Goal: Manage account settings

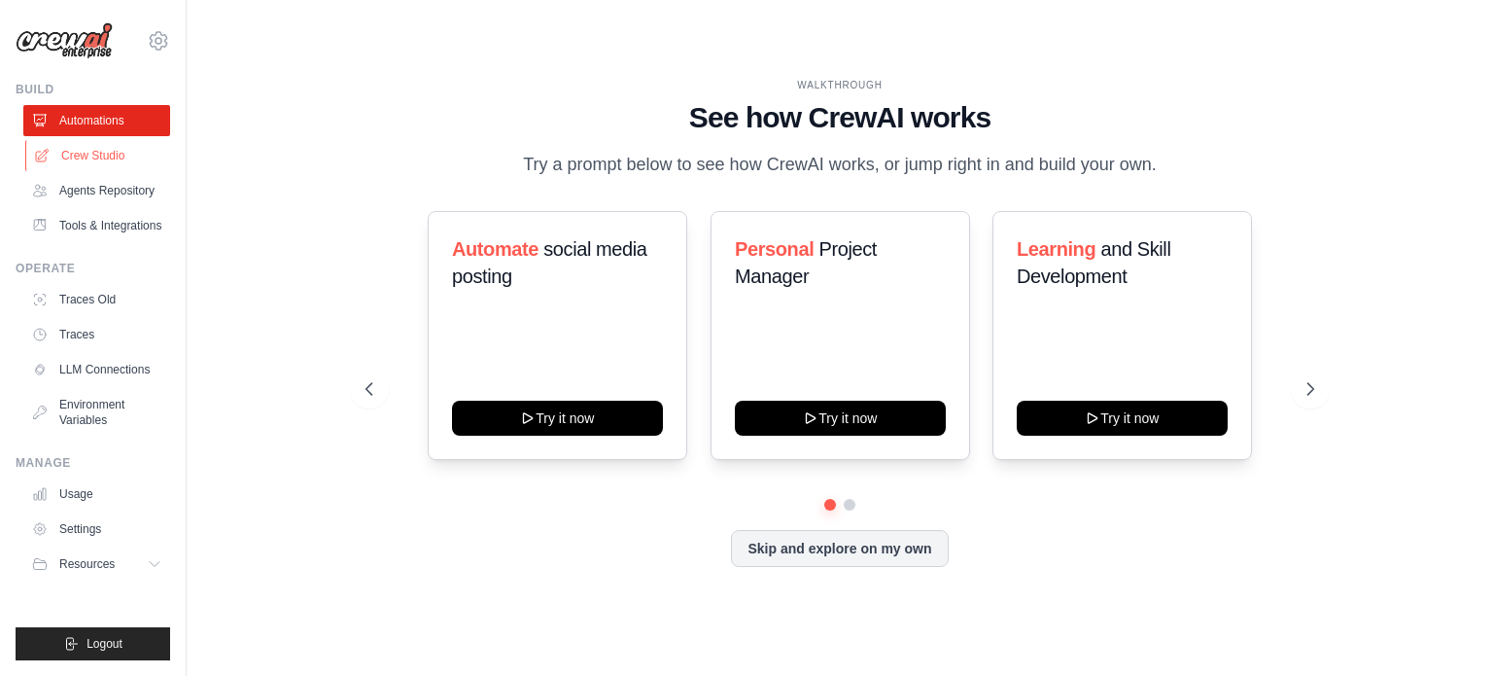
click at [128, 146] on link "Crew Studio" at bounding box center [98, 155] width 147 height 31
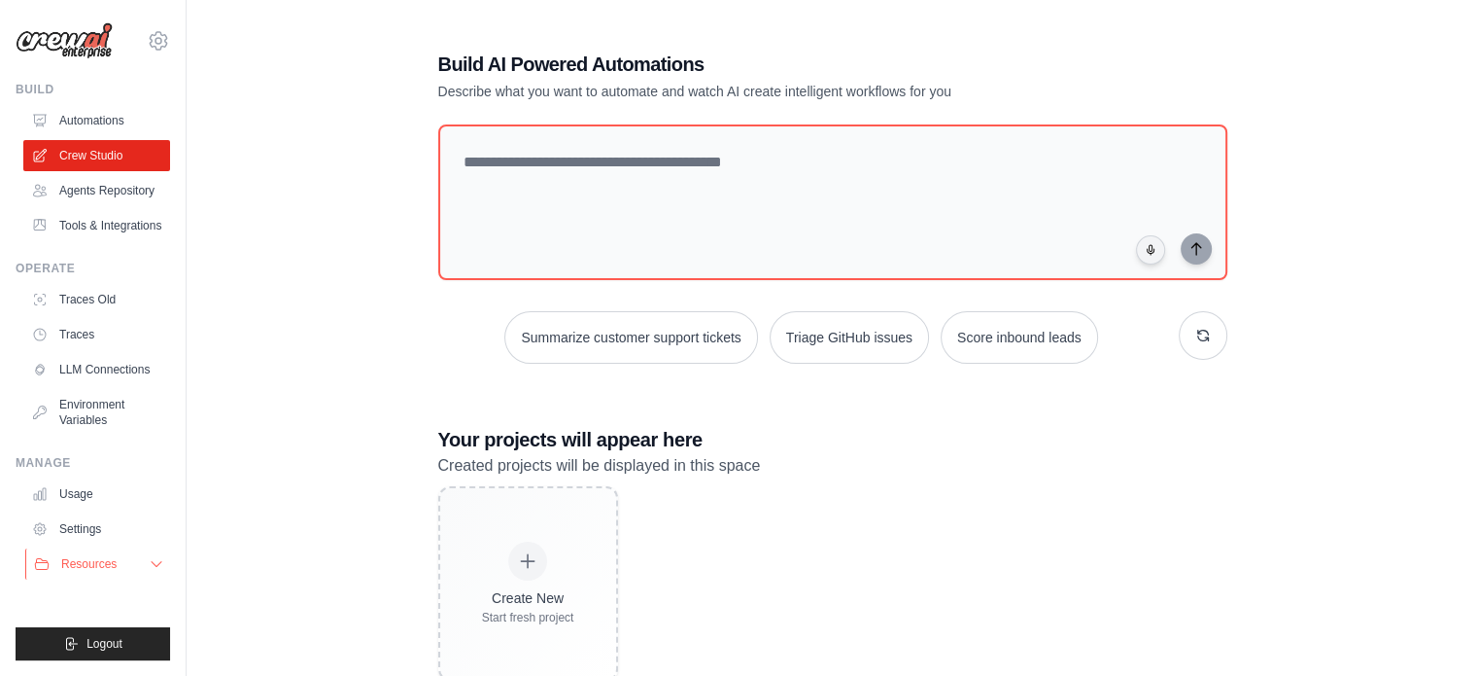
click at [132, 579] on button "Resources" at bounding box center [98, 563] width 147 height 31
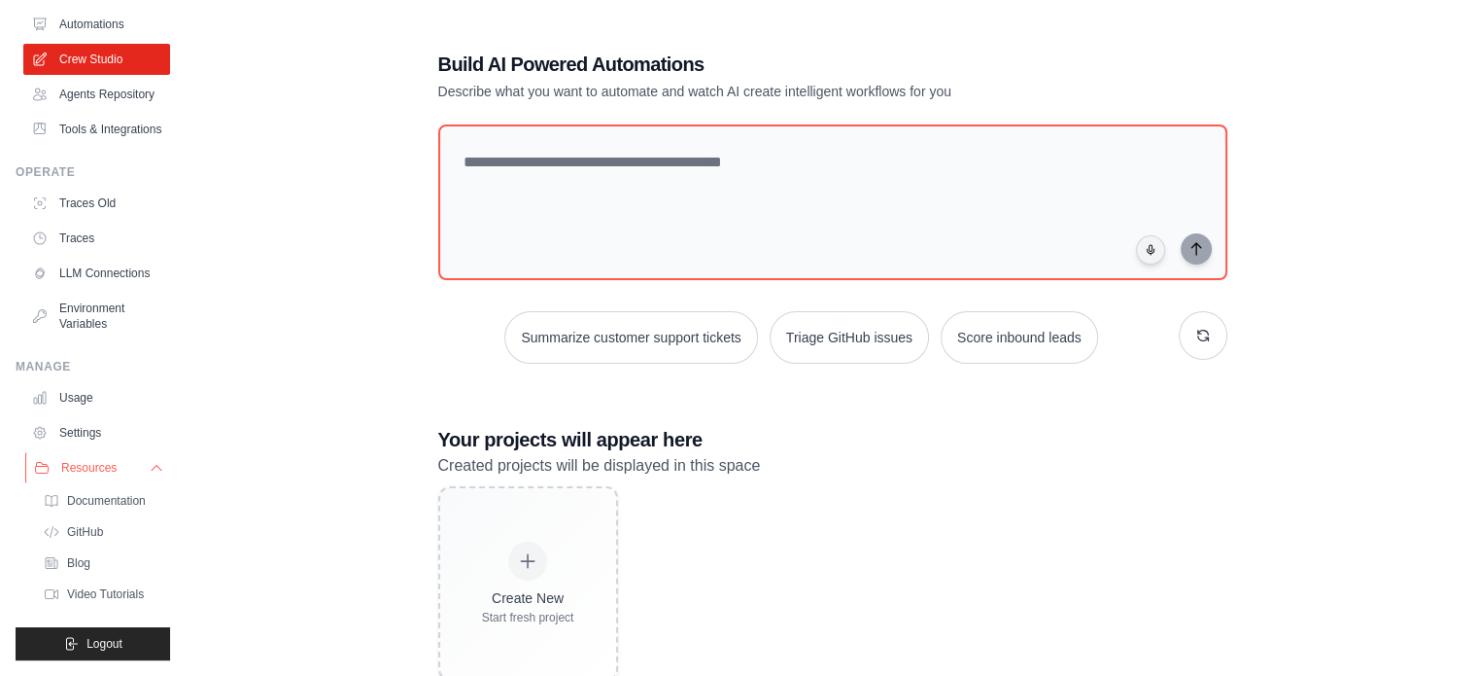
scroll to position [142, 0]
click at [101, 401] on link "Usage" at bounding box center [98, 397] width 147 height 31
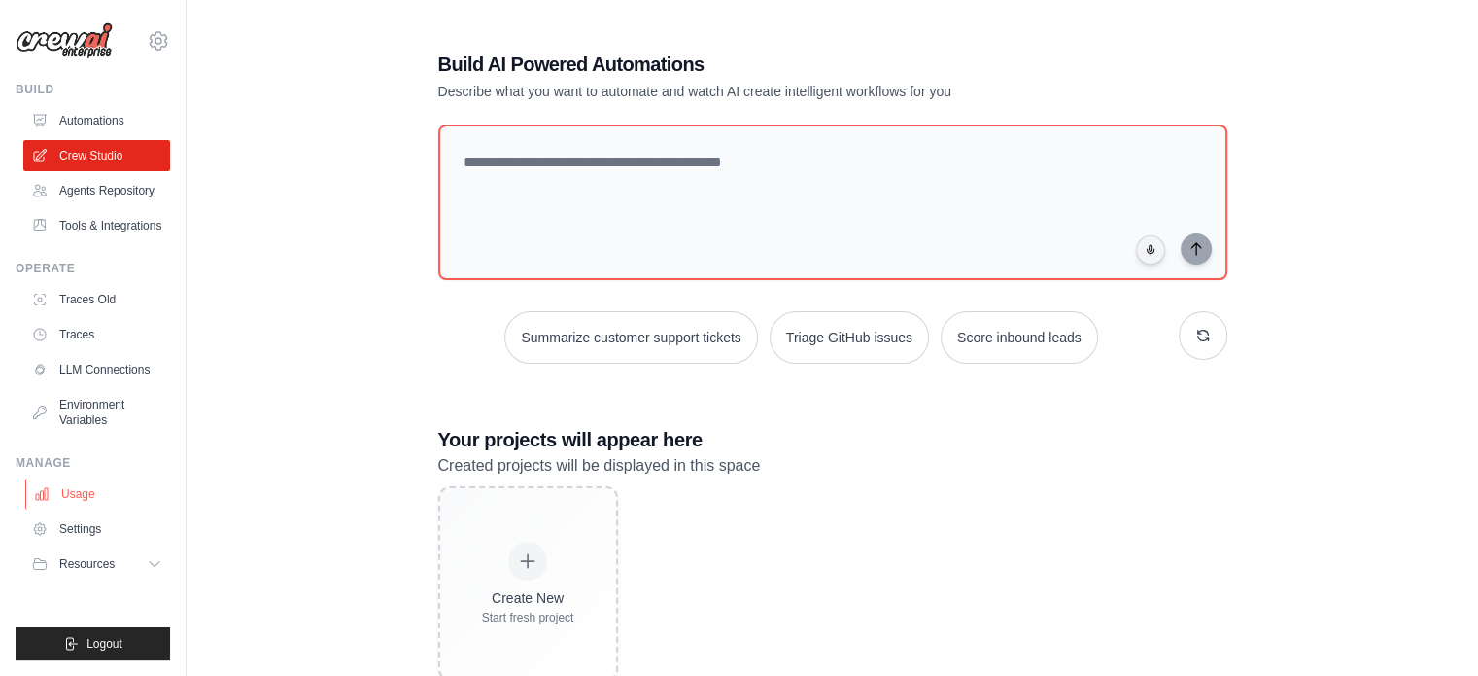
scroll to position [0, 0]
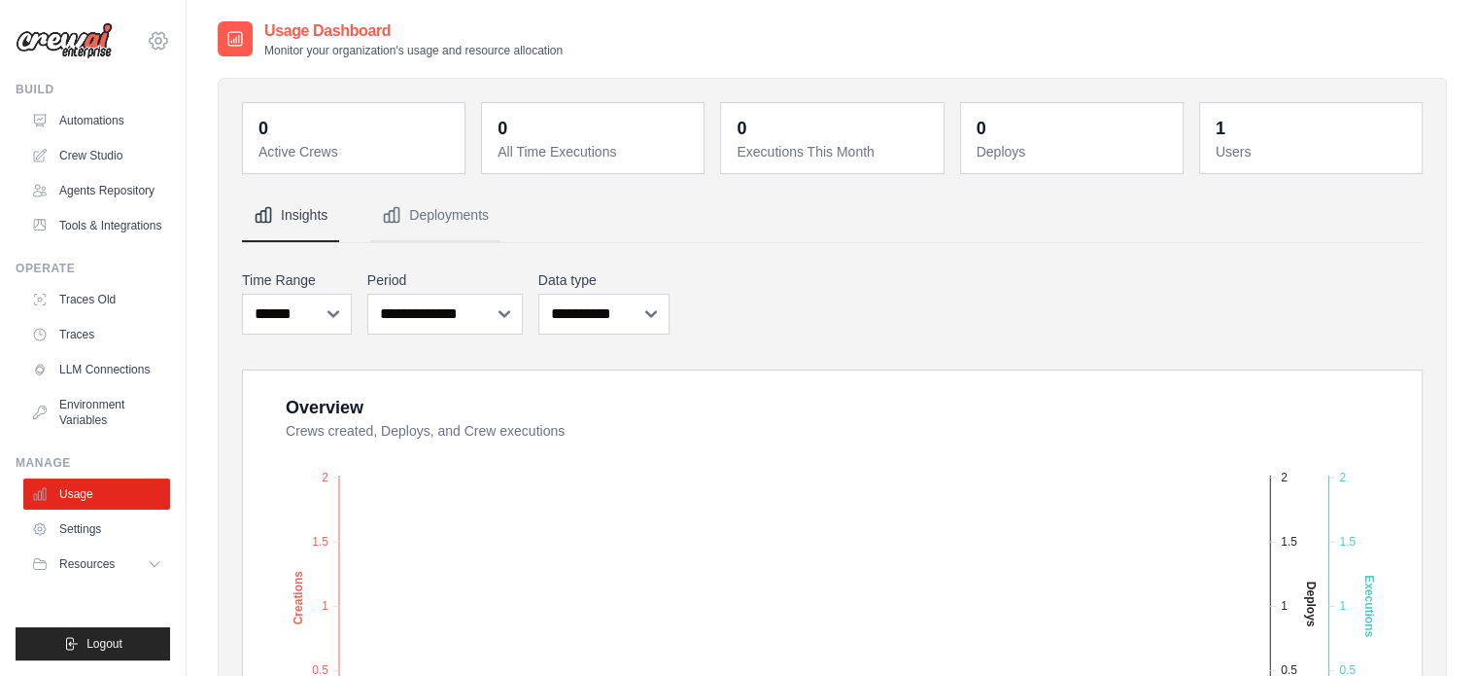
click at [164, 44] on icon at bounding box center [158, 40] width 17 height 17
click at [209, 124] on span "Settings" at bounding box center [241, 120] width 154 height 19
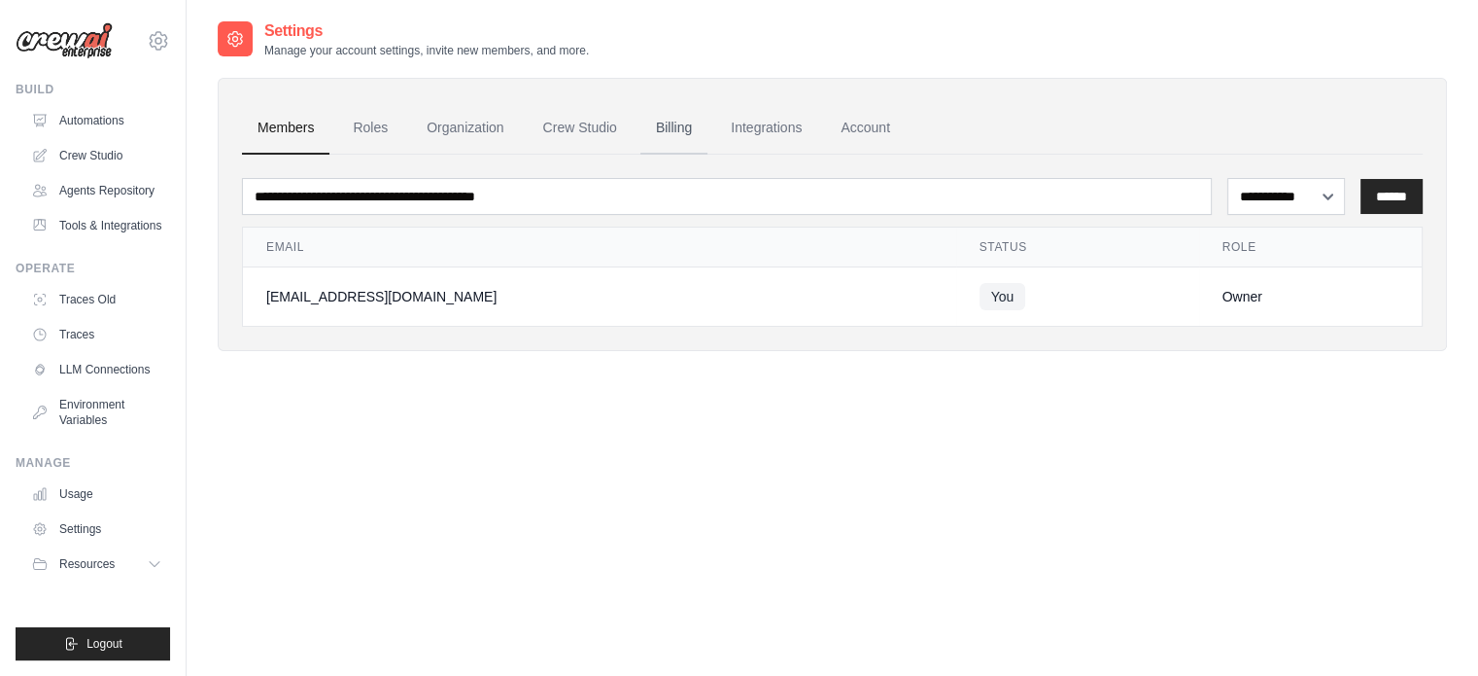
click at [681, 135] on link "Billing" at bounding box center [674, 128] width 67 height 52
